Goal: Learn about a topic

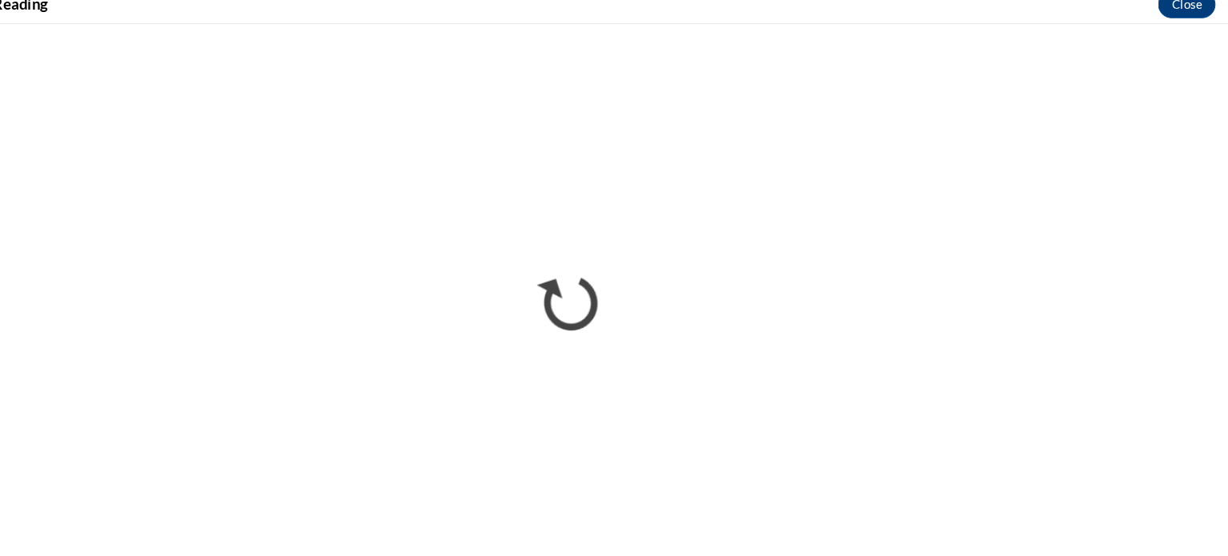
scroll to position [466, 0]
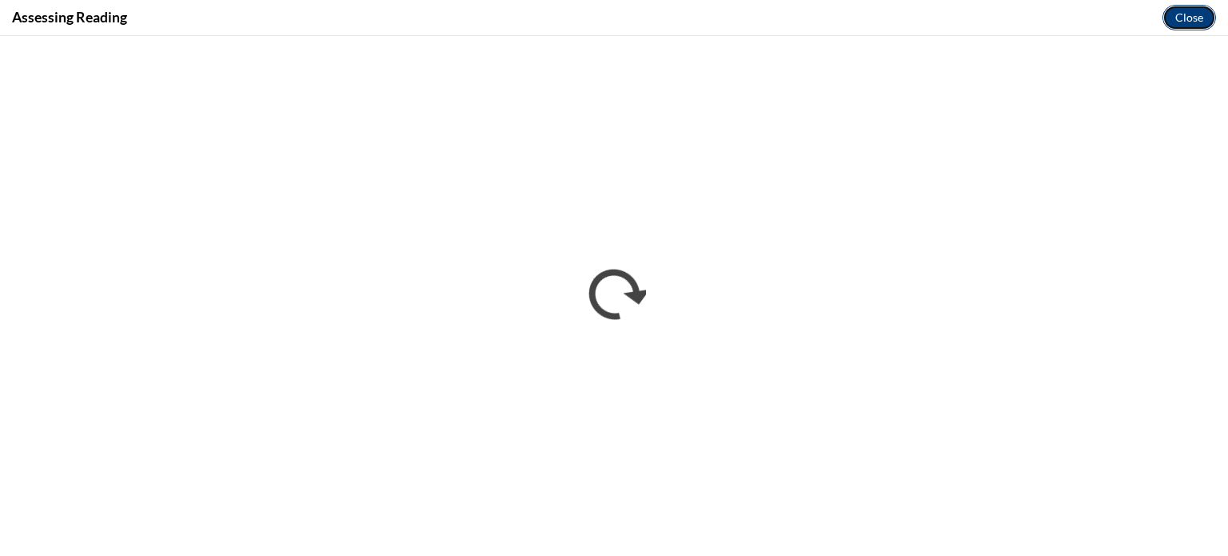
click at [1176, 20] on button "Close" at bounding box center [1189, 18] width 54 height 26
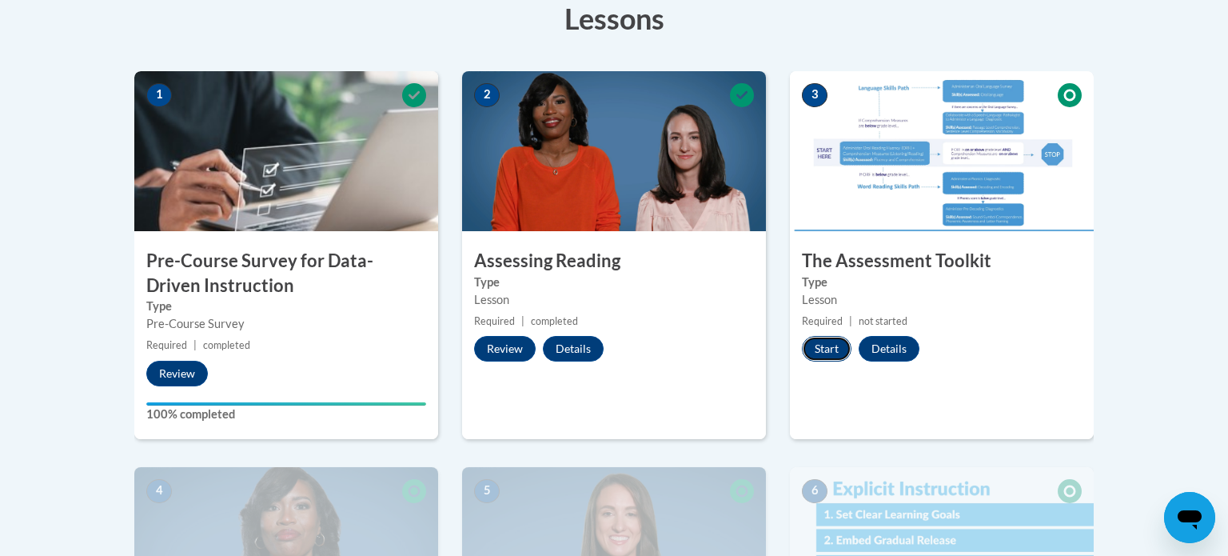
click at [835, 357] on button "Start" at bounding box center [827, 349] width 50 height 26
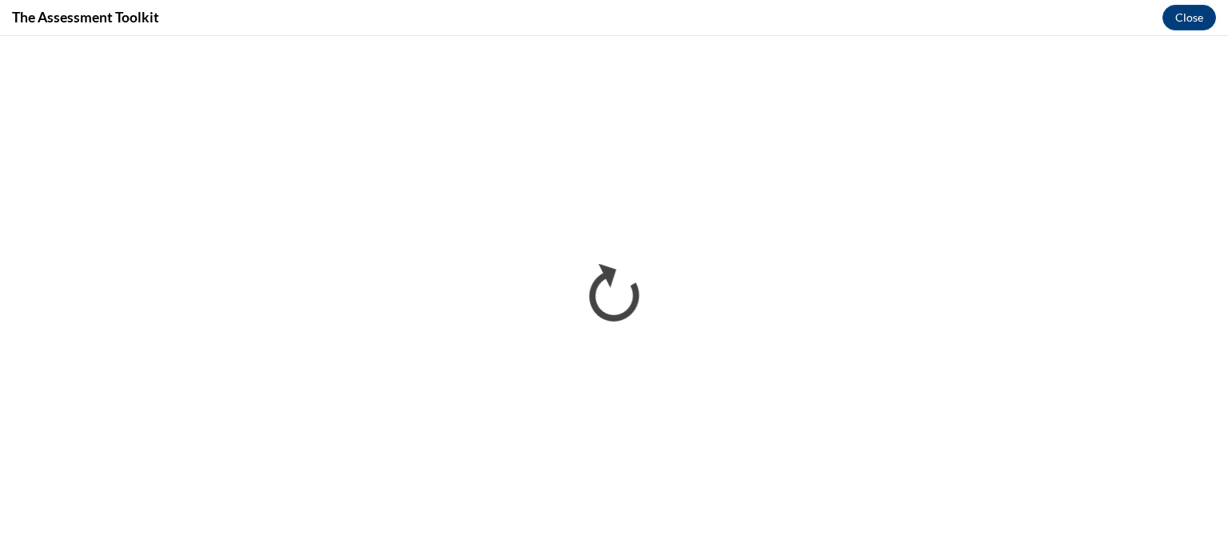
scroll to position [0, 0]
